Goal: Task Accomplishment & Management: Manage account settings

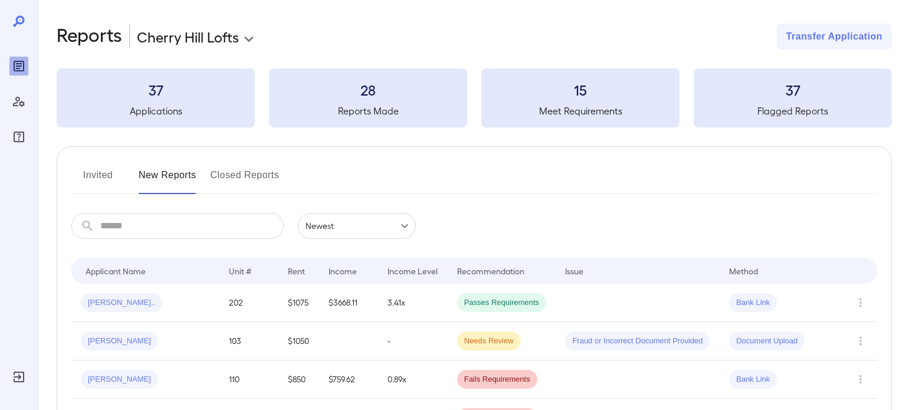
click at [233, 40] on body "**********" at bounding box center [453, 205] width 906 height 410
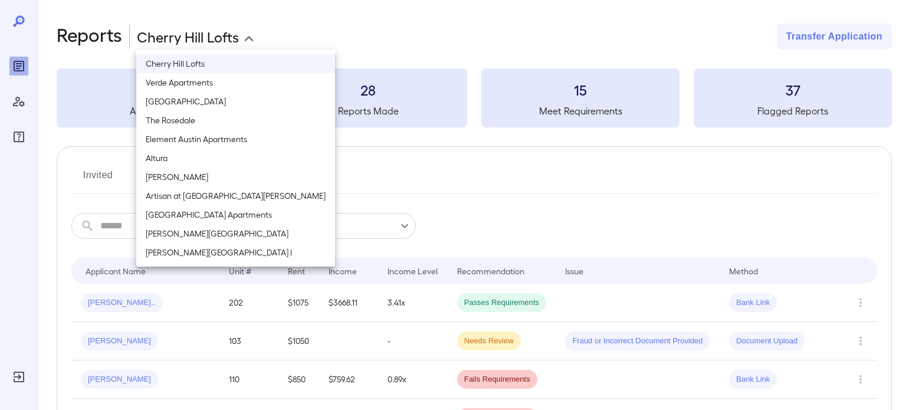
click at [178, 162] on li "Altura" at bounding box center [235, 158] width 199 height 19
type input "**********"
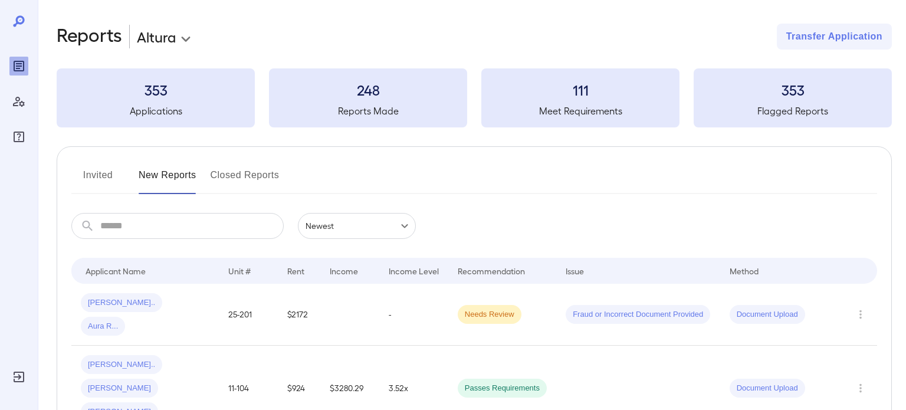
click at [309, 34] on div "**********" at bounding box center [474, 37] width 835 height 26
click at [294, 35] on div "**********" at bounding box center [474, 37] width 835 height 26
click at [101, 173] on button "Invited" at bounding box center [97, 180] width 53 height 28
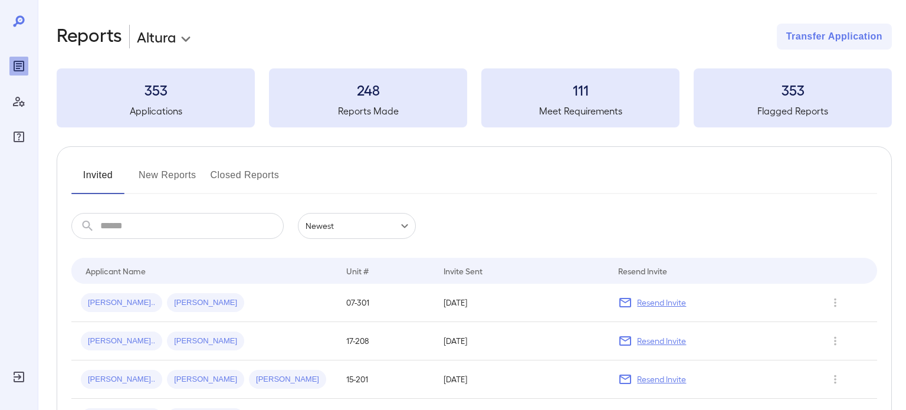
click at [101, 173] on button "Invited" at bounding box center [97, 180] width 53 height 28
click at [320, 170] on div "Invited New Reports Closed Reports" at bounding box center [474, 180] width 806 height 28
click at [162, 179] on button "New Reports" at bounding box center [168, 180] width 58 height 28
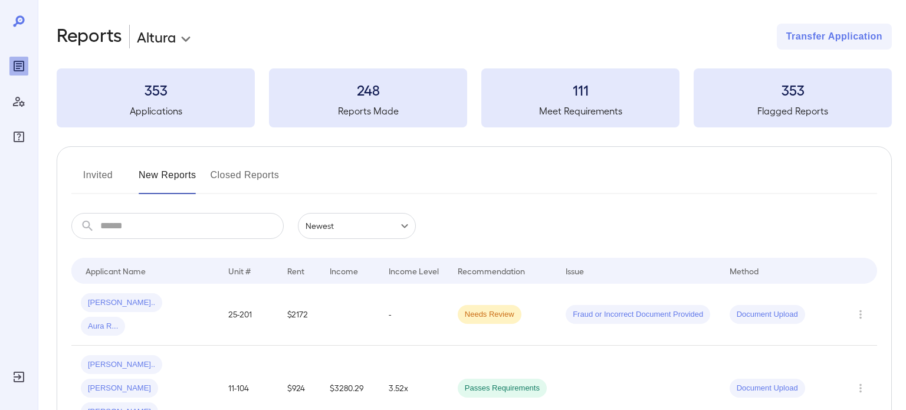
click at [106, 178] on button "Invited" at bounding box center [97, 180] width 53 height 28
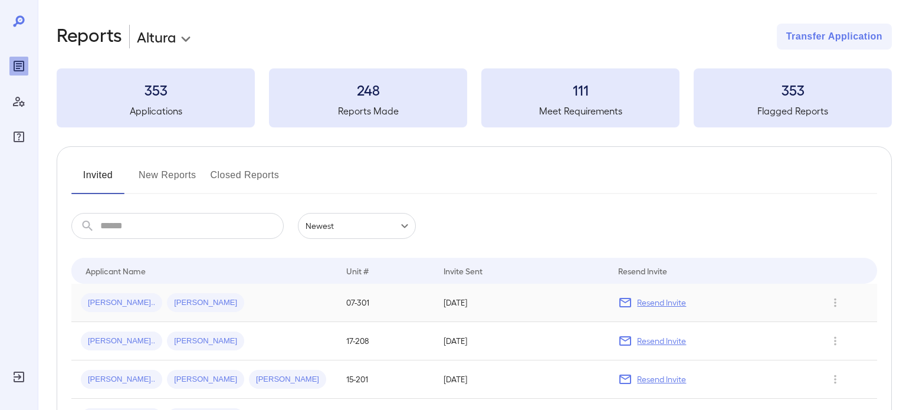
click at [225, 309] on div "[PERSON_NAME].. [PERSON_NAME]" at bounding box center [204, 302] width 247 height 19
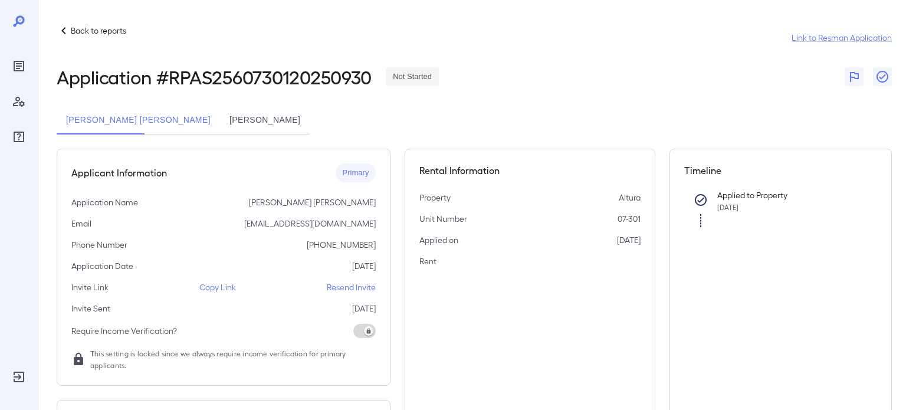
click at [350, 287] on p "Resend Invite" at bounding box center [351, 287] width 49 height 12
click at [223, 293] on div "Applicant Information Primary Application Name Clelia Lili Cruz Email cruzlili1…" at bounding box center [224, 267] width 334 height 237
click at [217, 286] on p "Copy Link" at bounding box center [217, 287] width 37 height 12
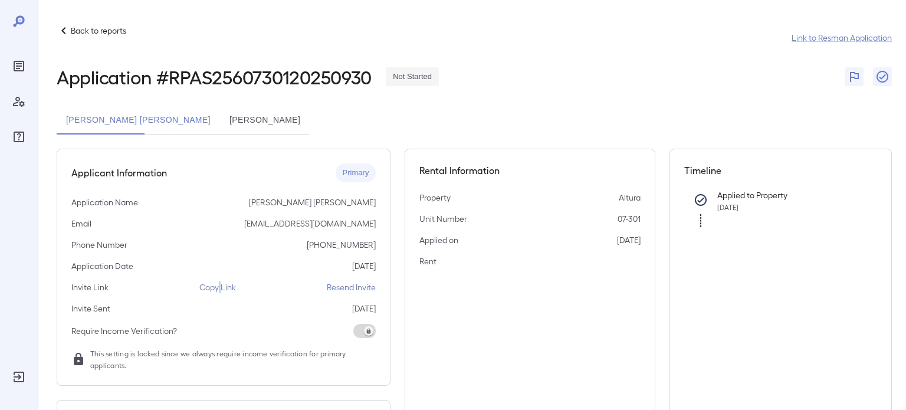
click at [217, 286] on p "Copy Link" at bounding box center [217, 287] width 37 height 12
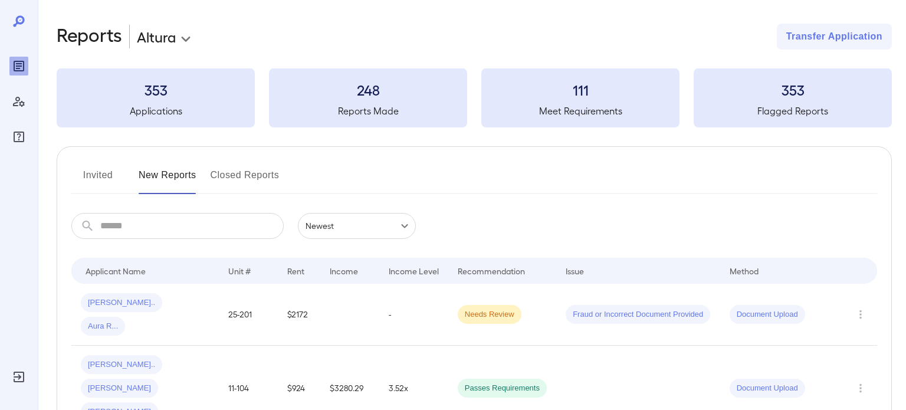
click at [119, 232] on input "text" at bounding box center [191, 226] width 183 height 26
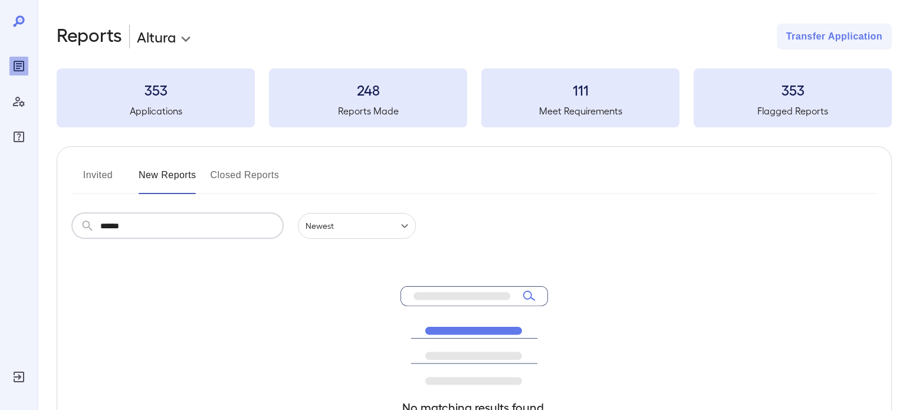
type input "******"
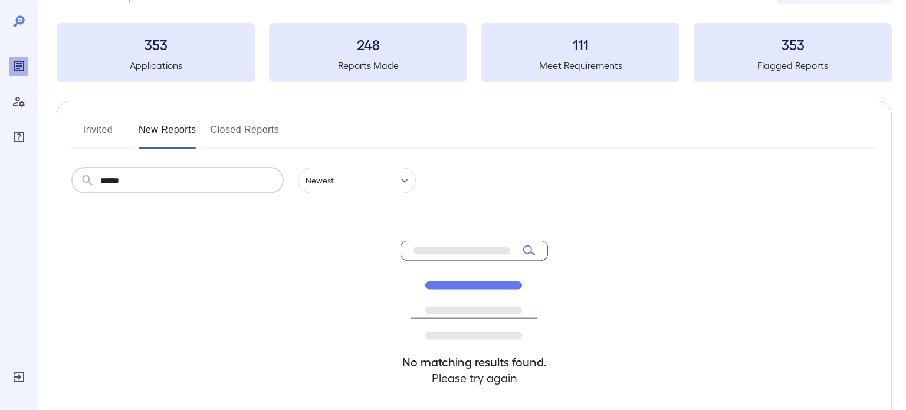
scroll to position [61, 0]
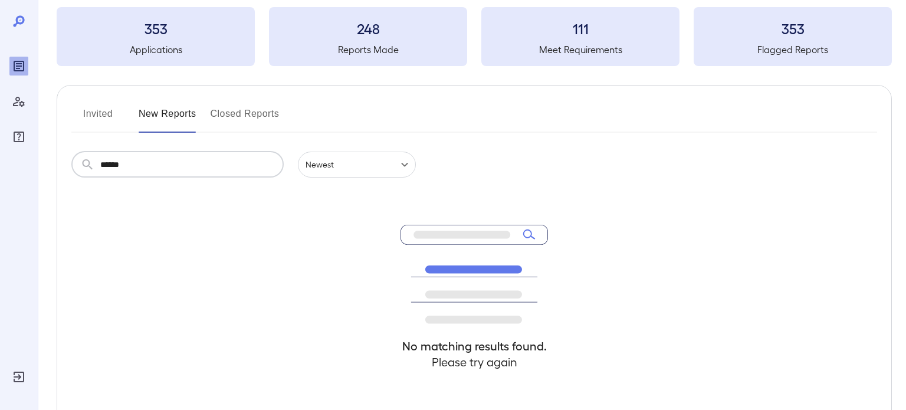
click at [94, 112] on button "Invited" at bounding box center [97, 118] width 53 height 28
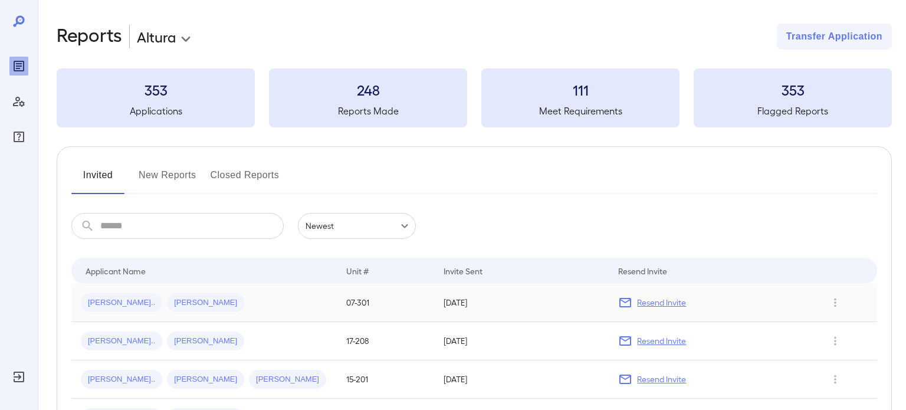
click at [182, 306] on div "Clelia L... Erika H..." at bounding box center [204, 302] width 247 height 19
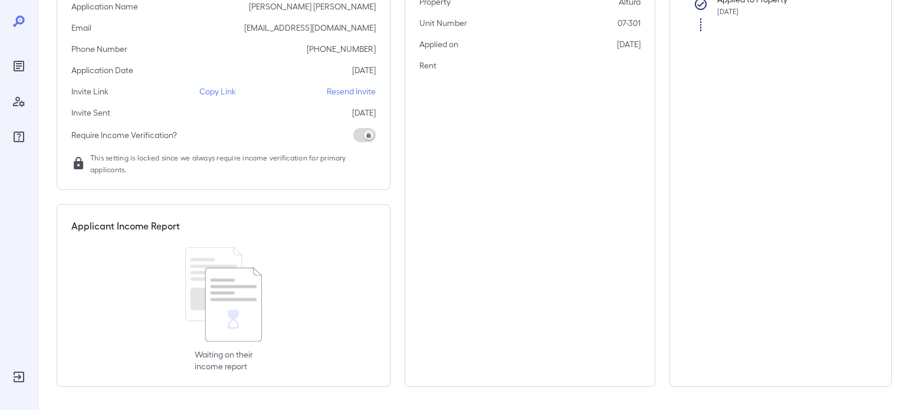
click at [222, 346] on div "Waiting on their income report" at bounding box center [223, 309] width 304 height 125
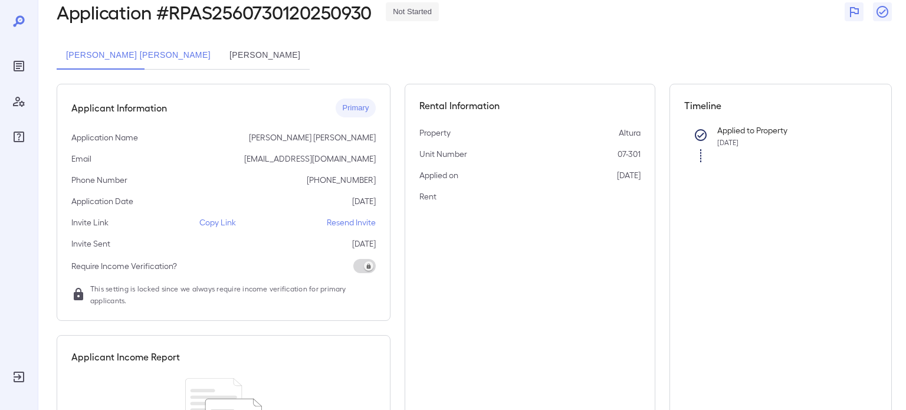
scroll to position [54, 0]
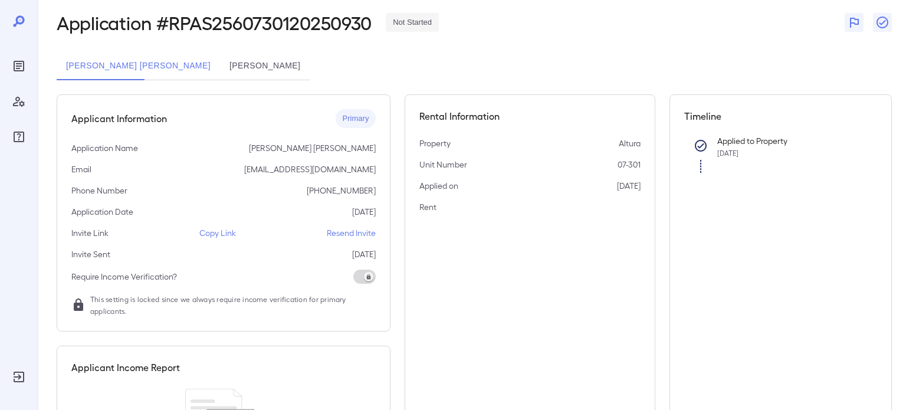
click at [237, 67] on button "Erika Hernandez Montes" at bounding box center [265, 66] width 90 height 28
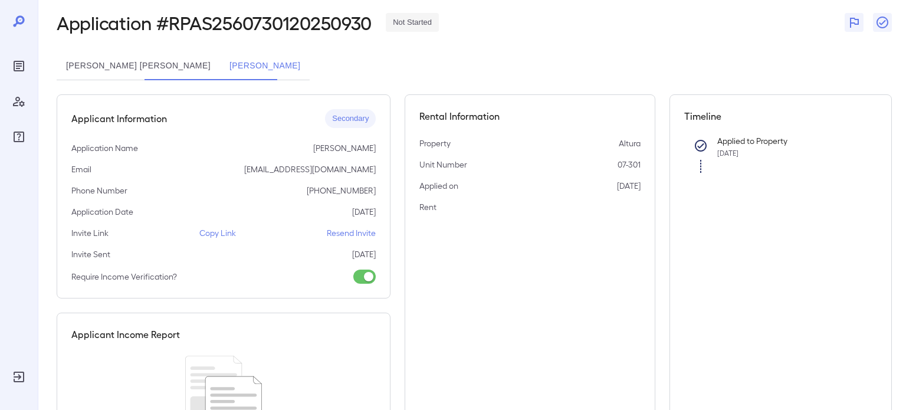
click at [704, 166] on div at bounding box center [701, 152] width 14 height 41
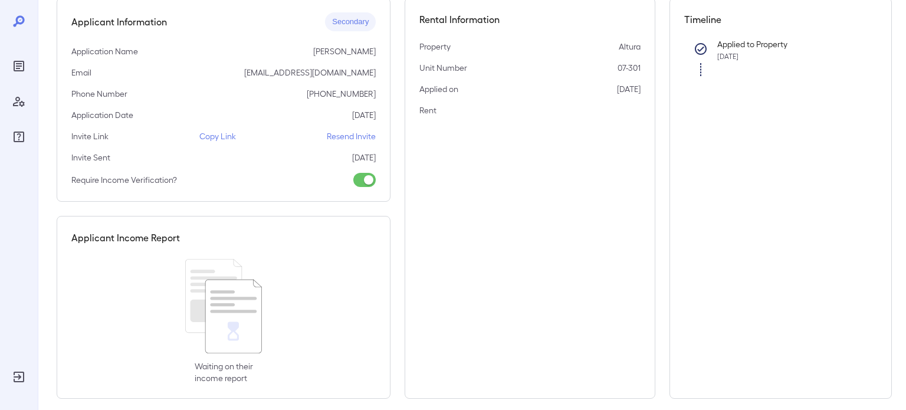
scroll to position [163, 0]
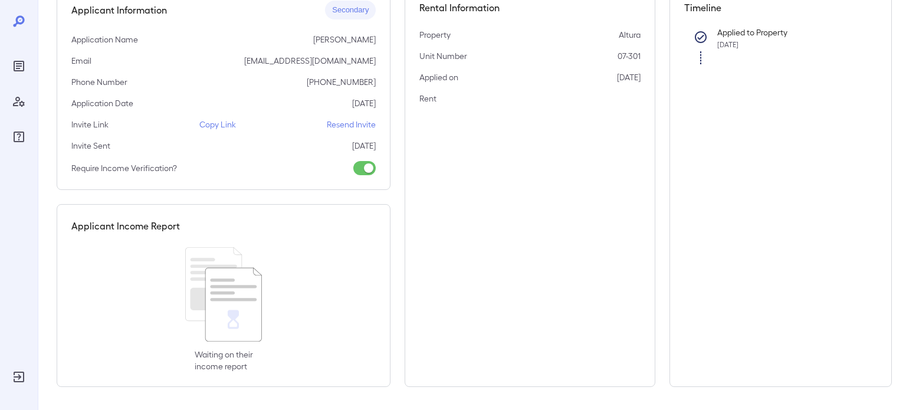
click at [294, 236] on div "Applicant Income Report Waiting on their income report" at bounding box center [224, 295] width 334 height 183
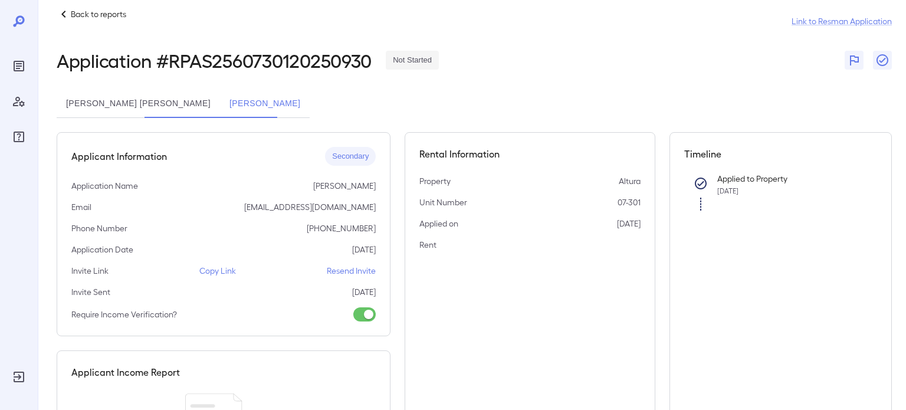
scroll to position [0, 0]
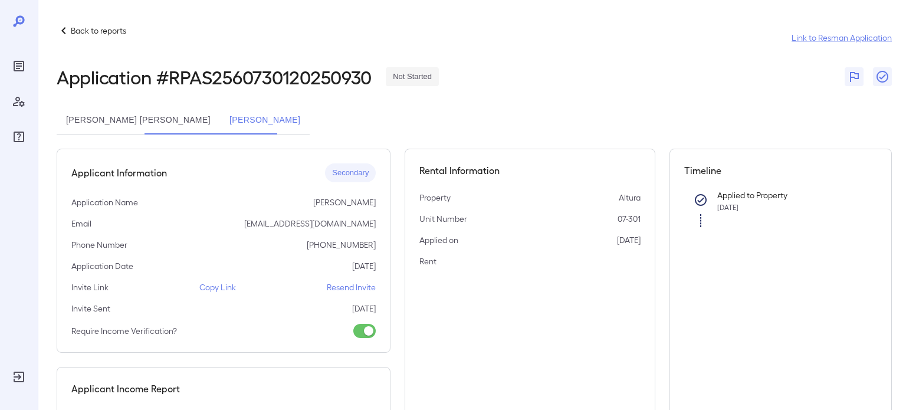
click at [94, 125] on button "Clelia Lili Cruz" at bounding box center [138, 120] width 163 height 28
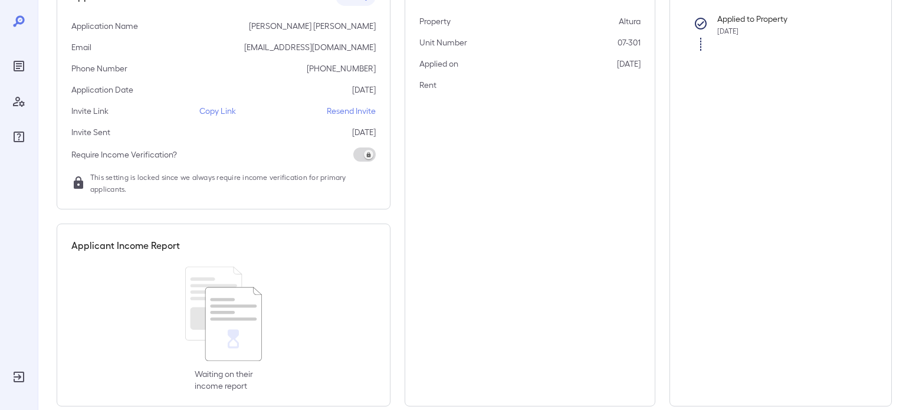
scroll to position [196, 0]
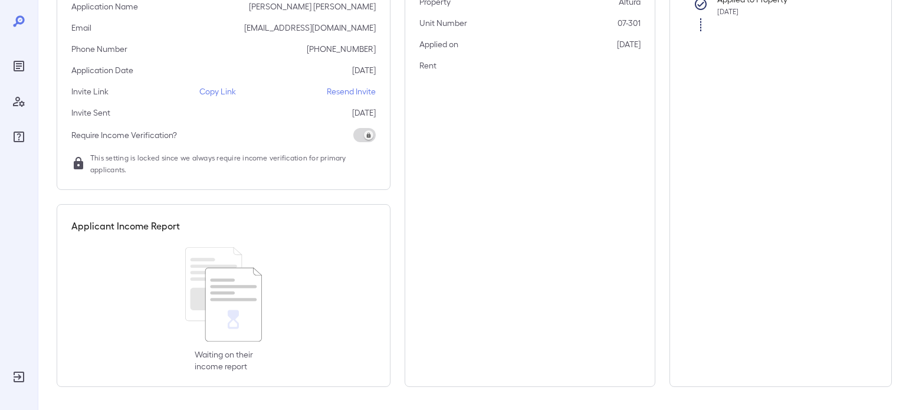
click at [274, 121] on div "Applicant Information Primary Application Name Clelia Lili Cruz Email cruzlili1…" at bounding box center [224, 71] width 334 height 237
